Goal: Check status: Check status

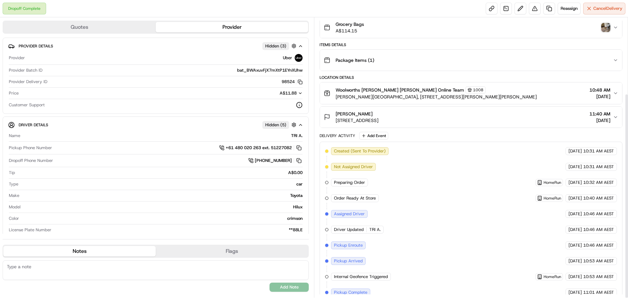
scroll to position [6, 0]
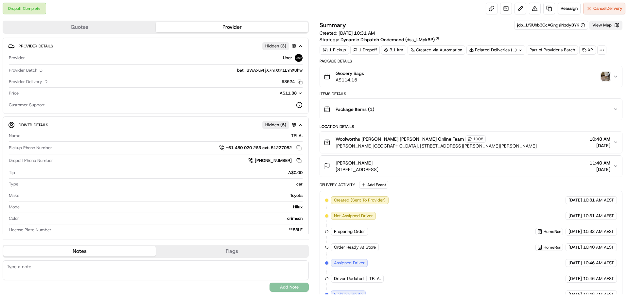
click at [607, 27] on button "View Map" at bounding box center [605, 25] width 33 height 9
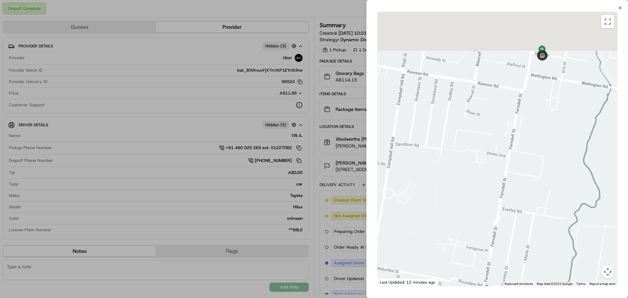
drag, startPoint x: 541, startPoint y: 60, endPoint x: 528, endPoint y: 146, distance: 86.0
click at [528, 146] on div at bounding box center [497, 149] width 240 height 274
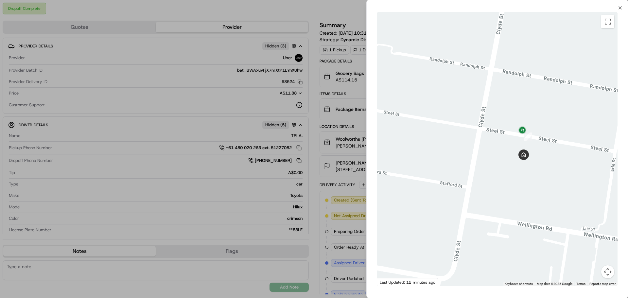
drag, startPoint x: 513, startPoint y: 98, endPoint x: 520, endPoint y: 233, distance: 135.6
click at [520, 233] on div at bounding box center [497, 149] width 240 height 274
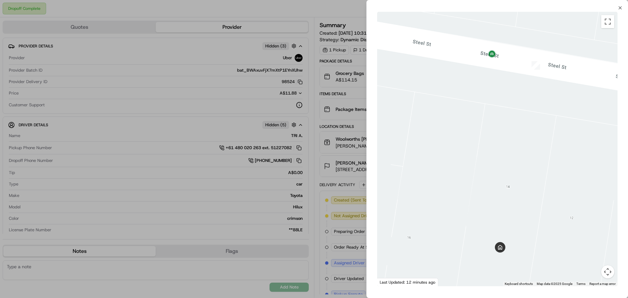
drag, startPoint x: 540, startPoint y: 112, endPoint x: 460, endPoint y: 158, distance: 91.7
click at [460, 158] on div at bounding box center [497, 149] width 240 height 274
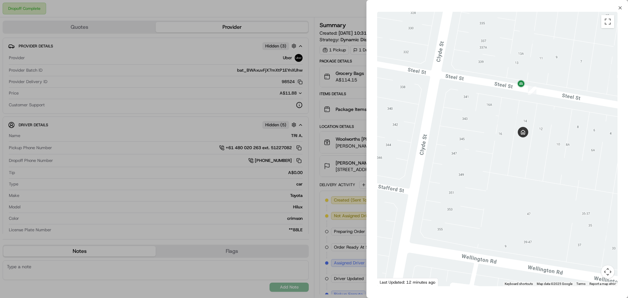
click at [327, 229] on div at bounding box center [314, 149] width 628 height 298
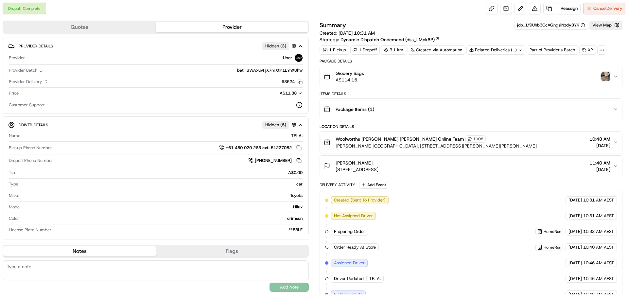
click at [604, 76] on img "button" at bounding box center [605, 76] width 9 height 9
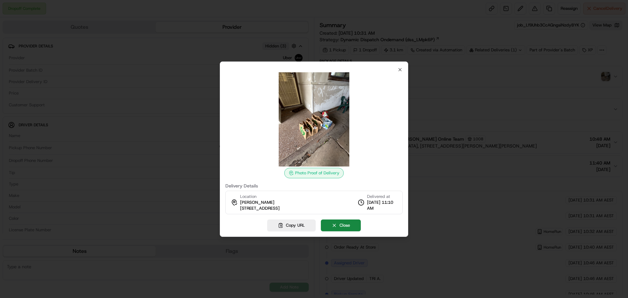
click at [330, 123] on img at bounding box center [314, 119] width 94 height 94
click at [331, 124] on img at bounding box center [314, 119] width 94 height 94
click at [472, 124] on div at bounding box center [314, 149] width 628 height 298
